Goal: Check status: Check status

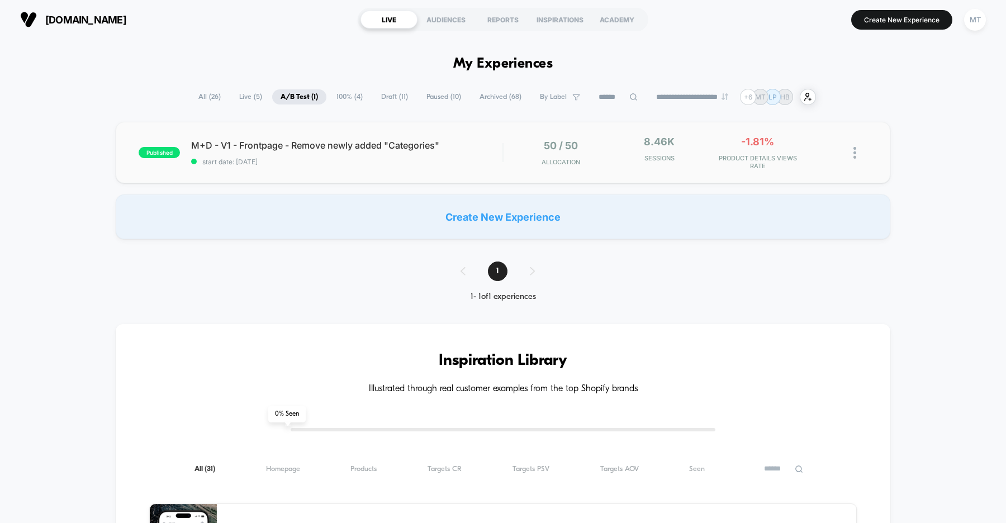
click at [349, 165] on span "start date: [DATE]" at bounding box center [346, 162] width 311 height 8
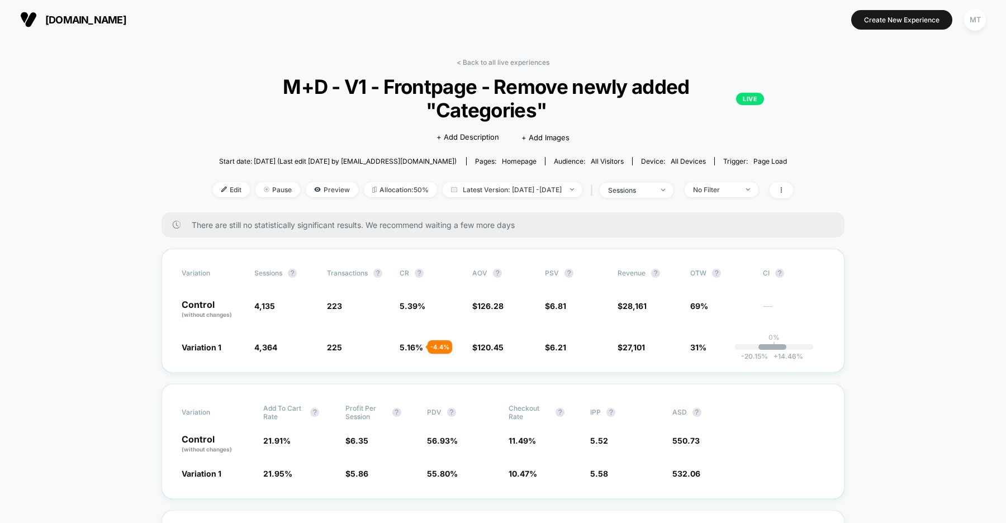
click at [284, 162] on span "Start date: [DATE] (Last edit [DATE] by [EMAIL_ADDRESS][DOMAIN_NAME])" at bounding box center [338, 161] width 238 height 8
click at [115, 17] on span "us.organicbasics.com" at bounding box center [85, 20] width 81 height 12
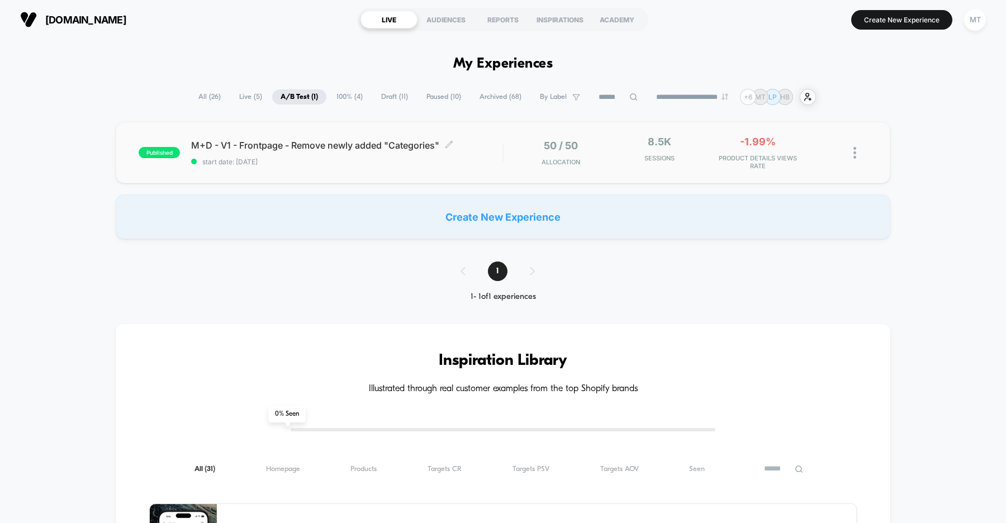
click at [340, 162] on span "start date: [DATE]" at bounding box center [346, 162] width 311 height 8
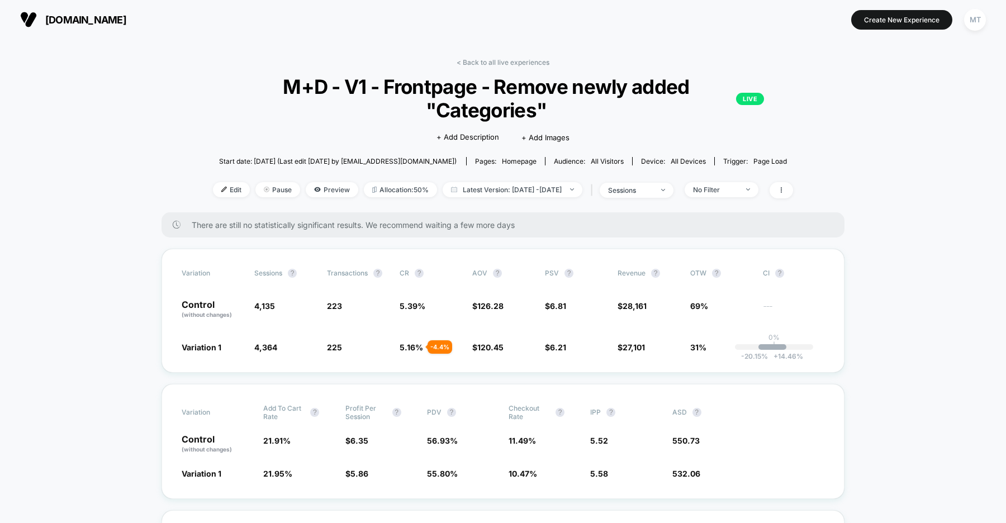
click at [126, 18] on span "us.organicbasics.com" at bounding box center [85, 20] width 81 height 12
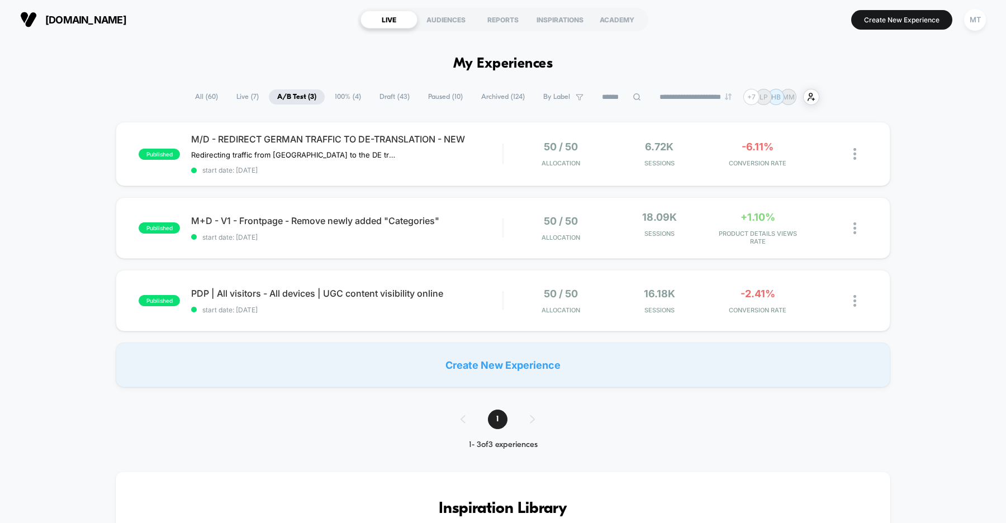
click at [126, 18] on span "[DOMAIN_NAME]" at bounding box center [85, 20] width 81 height 12
click at [367, 246] on div "published M+D - V1 - Frontpage - Remove newly added "Categories" start date: [D…" at bounding box center [503, 227] width 775 height 61
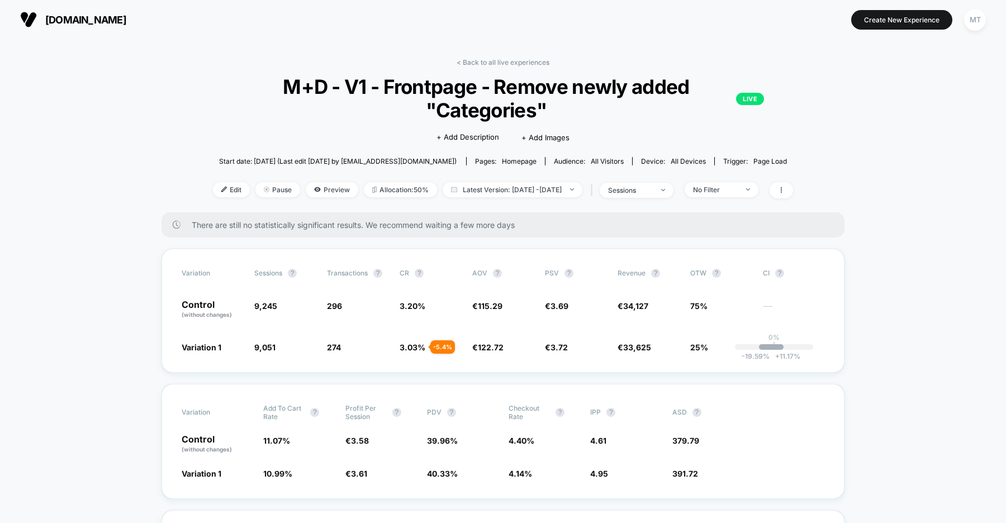
click at [126, 21] on span "[DOMAIN_NAME]" at bounding box center [85, 20] width 81 height 12
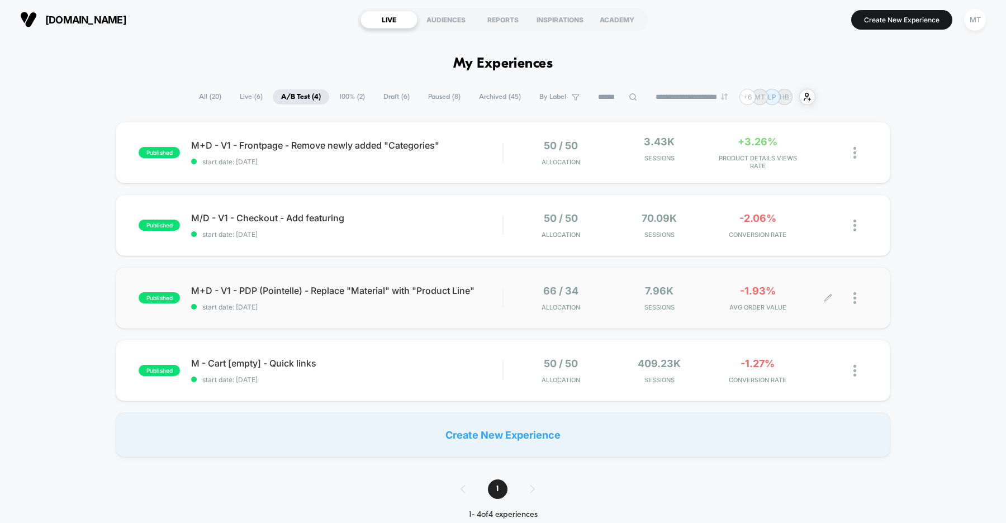
click at [857, 301] on div at bounding box center [860, 298] width 14 height 26
click at [800, 289] on div "Pause" at bounding box center [797, 285] width 101 height 25
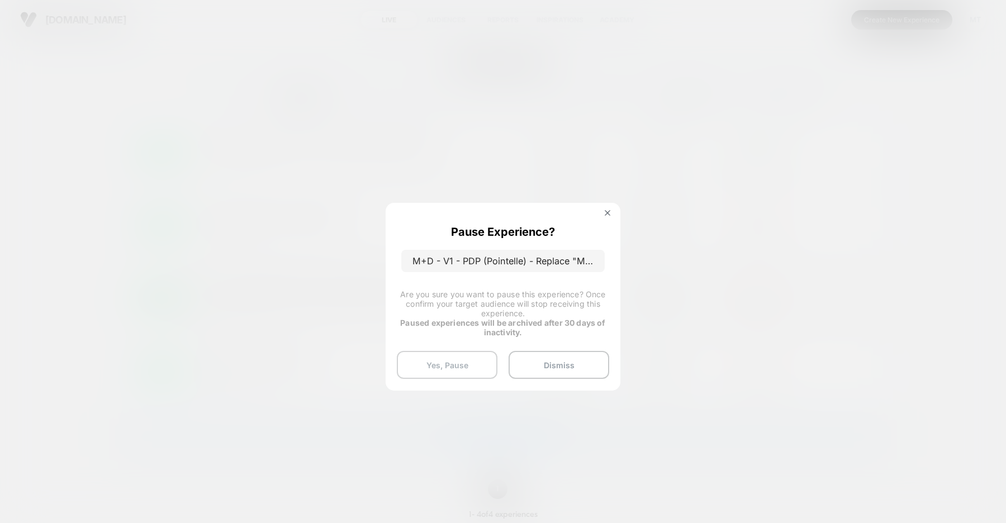
click at [434, 360] on button "Yes, Pause" at bounding box center [447, 365] width 101 height 28
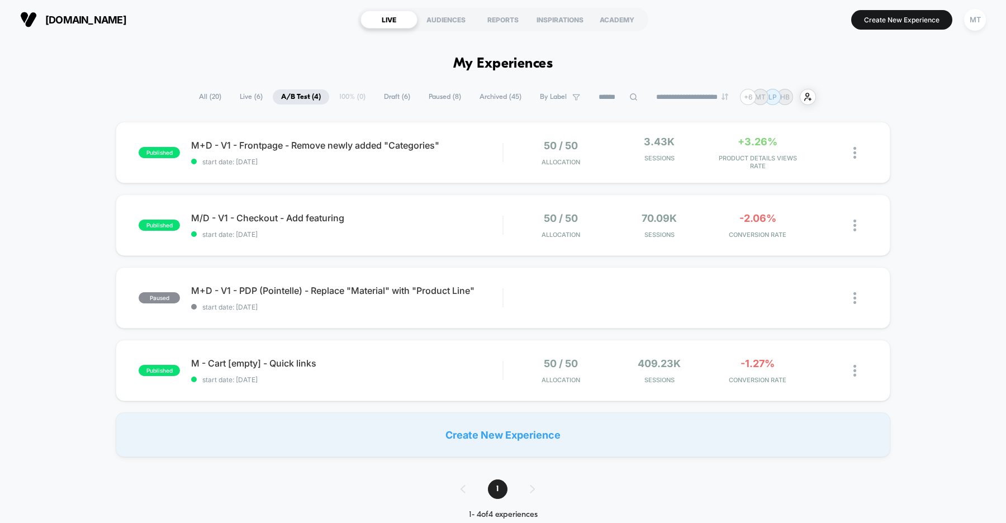
click at [376, 94] on span "Draft ( 6 )" at bounding box center [397, 96] width 43 height 15
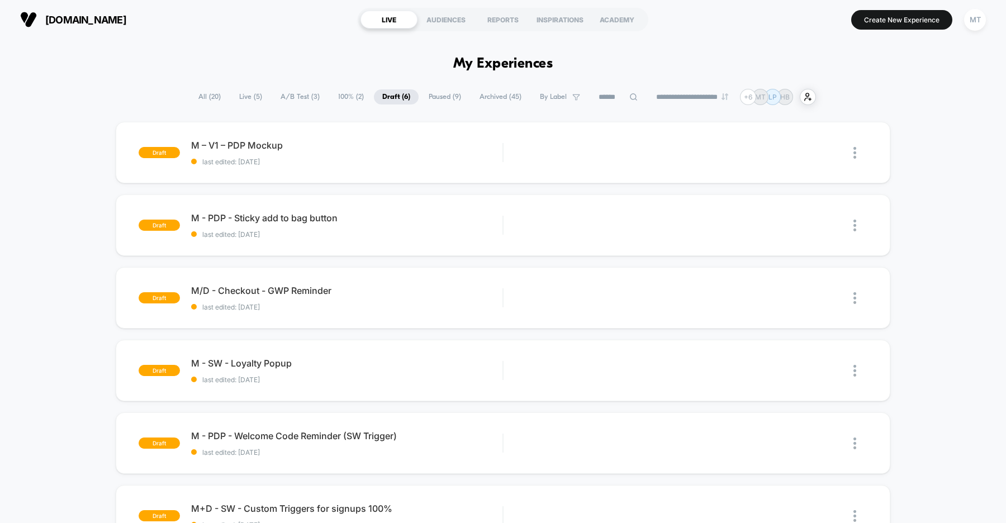
click at [294, 95] on span "A/B Test ( 3 )" at bounding box center [300, 96] width 56 height 15
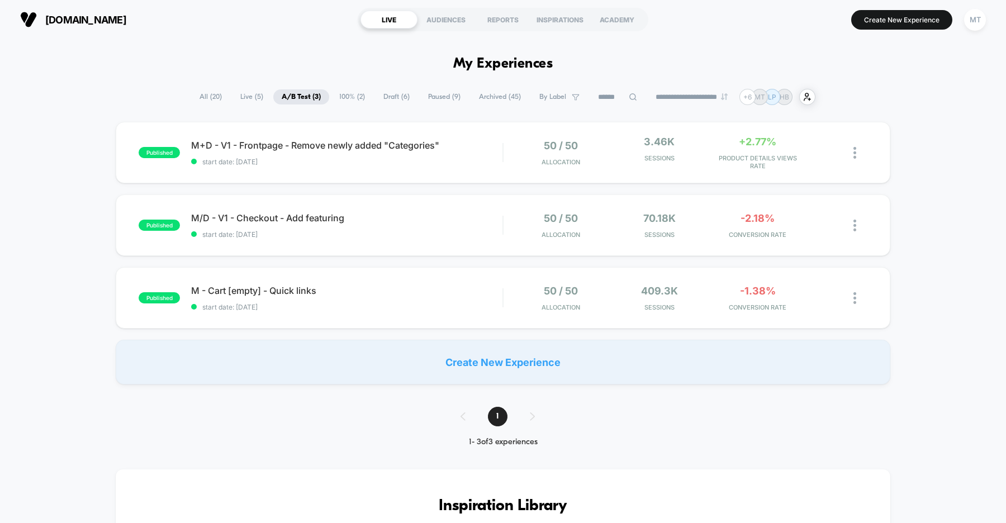
click at [107, 20] on span "uk.organicbasics.com" at bounding box center [85, 20] width 81 height 12
click at [394, 163] on span "start date: [DATE]" at bounding box center [346, 162] width 311 height 8
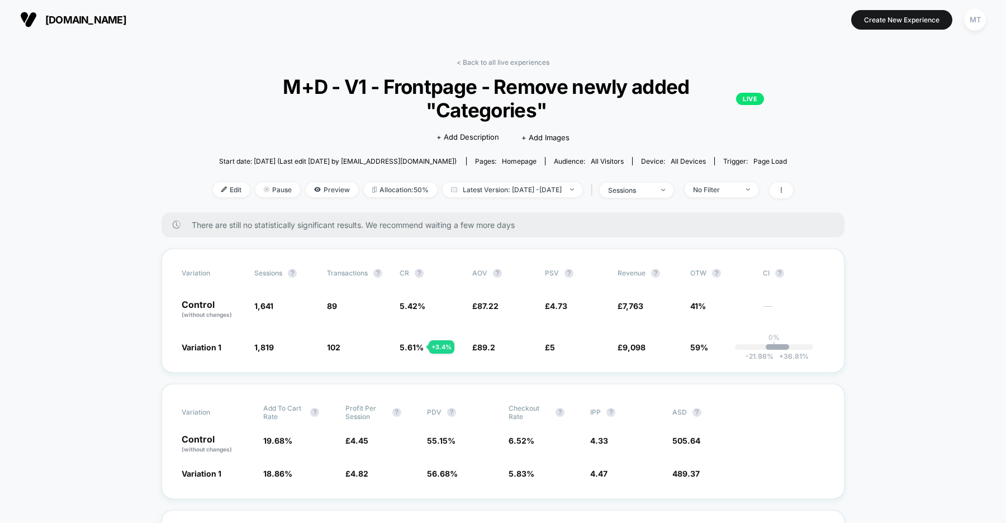
click at [126, 17] on span "uk.organicbasics.com" at bounding box center [85, 20] width 81 height 12
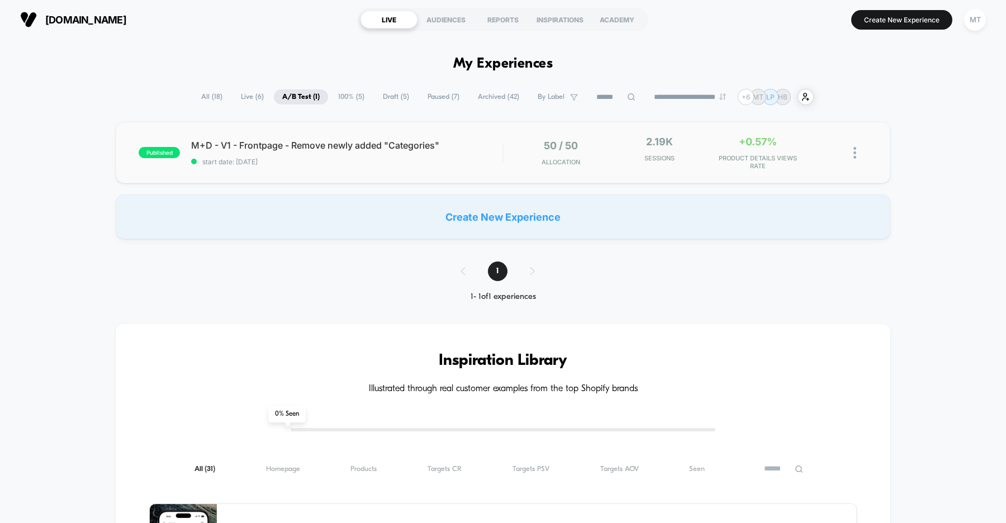
click at [392, 169] on div "published M+D - V1 - Frontpage - Remove newly added "Categories" start date: 8/…" at bounding box center [503, 152] width 775 height 61
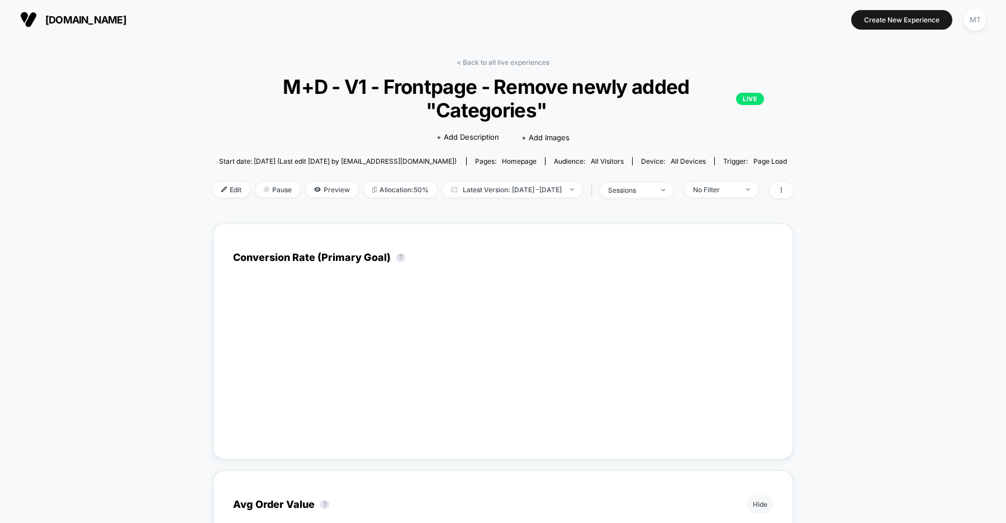
click at [112, 19] on span "dk.organicbasics.com" at bounding box center [85, 20] width 81 height 12
